Goal: Task Accomplishment & Management: Use online tool/utility

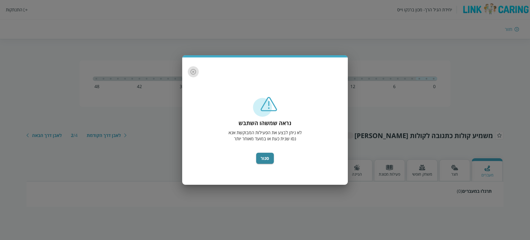
click at [195, 71] on icon "button" at bounding box center [193, 72] width 7 height 7
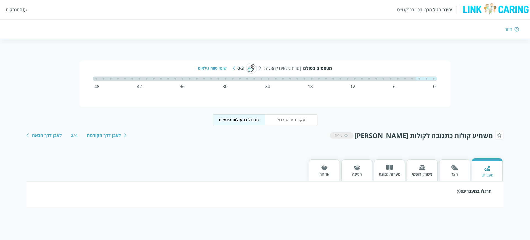
click at [19, 11] on div "התנתקות" at bounding box center [14, 10] width 17 height 6
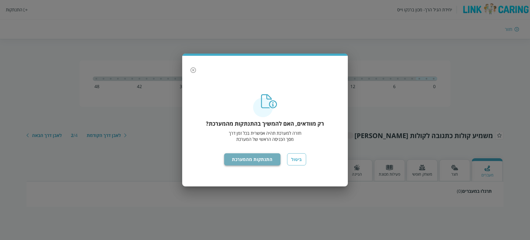
click at [249, 160] on button "התנתקות מהמערכת" at bounding box center [252, 159] width 57 height 12
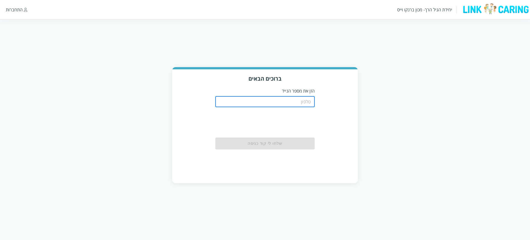
click at [293, 103] on input "tel" at bounding box center [264, 101] width 99 height 11
type input "0544499999"
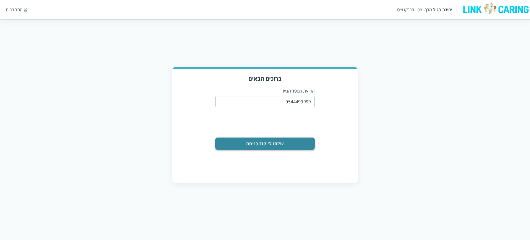
click at [278, 144] on button "שלחו לי קוד כניסה" at bounding box center [264, 144] width 99 height 12
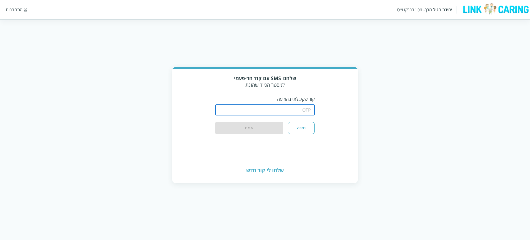
click at [281, 111] on input "string" at bounding box center [264, 109] width 99 height 11
type input "1234"
click at [251, 125] on button "אמת" at bounding box center [249, 128] width 68 height 12
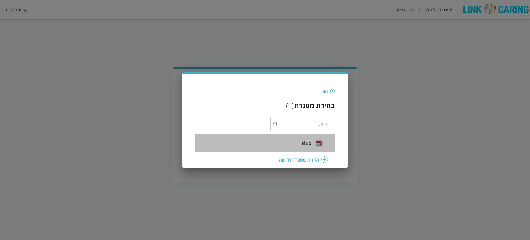
click at [318, 144] on img at bounding box center [319, 143] width 9 height 9
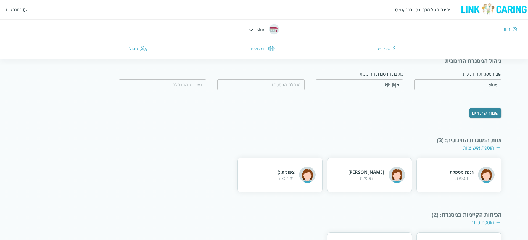
scroll to position [18, 0]
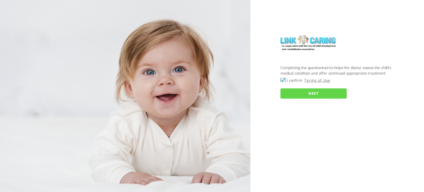
checkbox input "true"
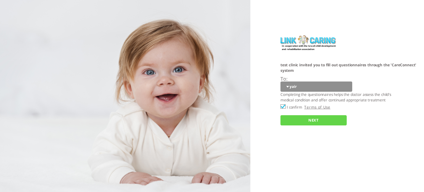
click at [296, 85] on select "yair Yair Daid naomi gadi GADI yaya yaya" at bounding box center [317, 87] width 72 height 10
select select "Dq6aGfAmEGhzCeOV%2B8Cvjg%3D%3D"
click at [281, 82] on select "yair Yair Daid naomi gadi GADI yaya yaya" at bounding box center [317, 87] width 72 height 10
click at [310, 123] on input "NEXT" at bounding box center [314, 120] width 66 height 10
